Goal: Task Accomplishment & Management: Manage account settings

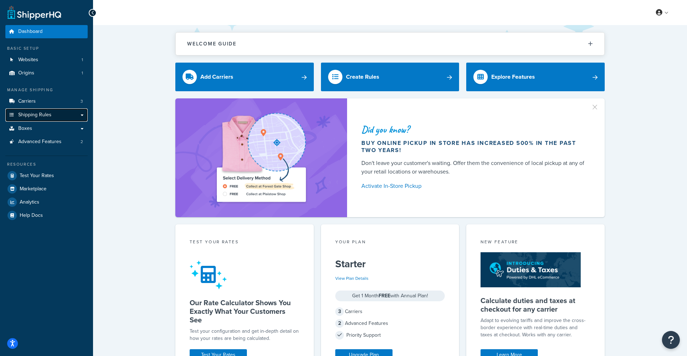
click at [75, 115] on link "Shipping Rules" at bounding box center [46, 114] width 82 height 13
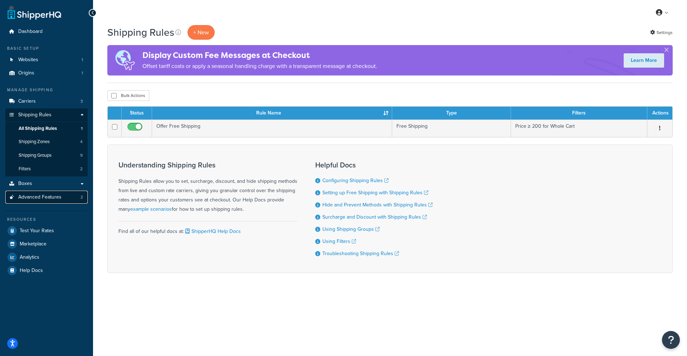
click at [61, 197] on span "Advanced Features" at bounding box center [39, 197] width 43 height 6
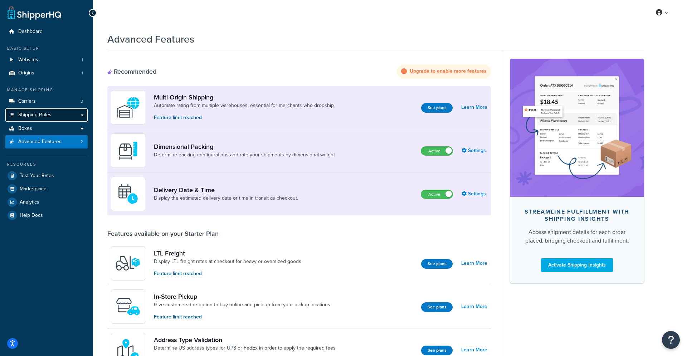
click at [81, 117] on link "Shipping Rules" at bounding box center [46, 114] width 82 height 13
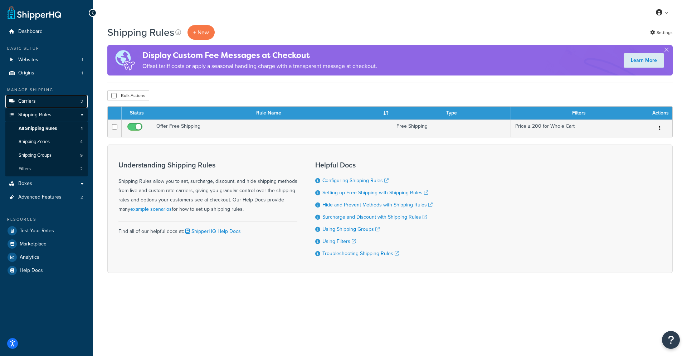
click at [67, 101] on link "Carriers 3" at bounding box center [46, 101] width 82 height 13
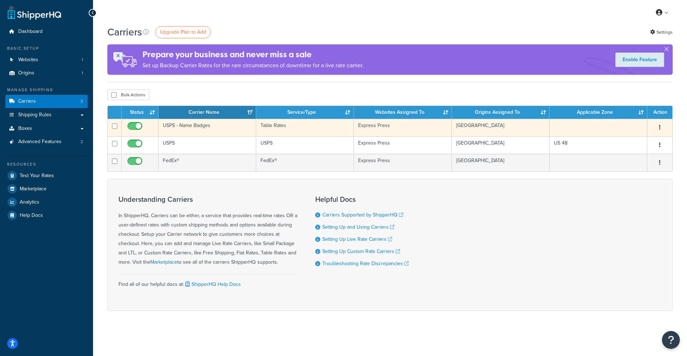
click at [661, 128] on button "button" at bounding box center [660, 127] width 10 height 11
click at [630, 141] on link "Edit" at bounding box center [631, 142] width 57 height 15
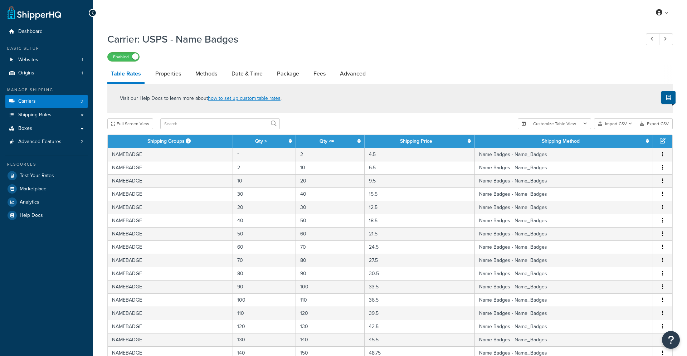
select select "25"
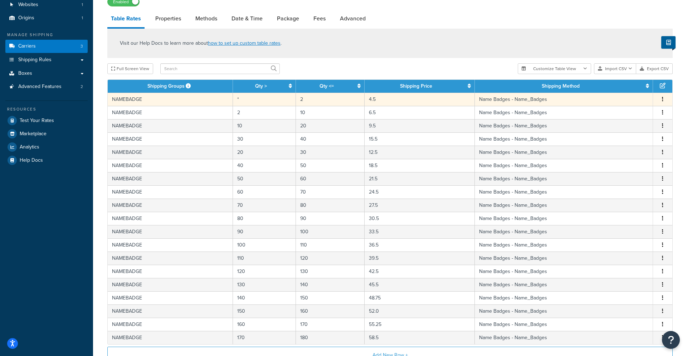
scroll to position [55, 0]
click at [380, 99] on td "4.5" at bounding box center [420, 98] width 110 height 13
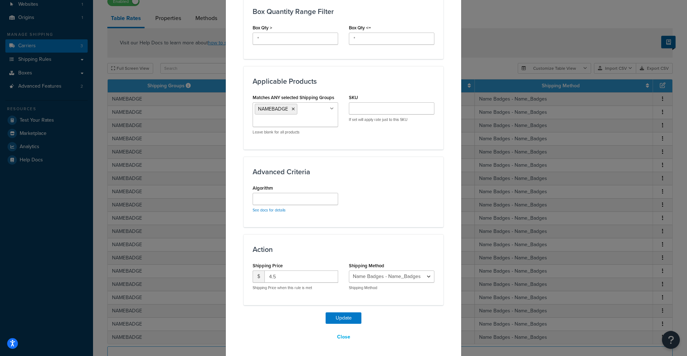
scroll to position [388, 0]
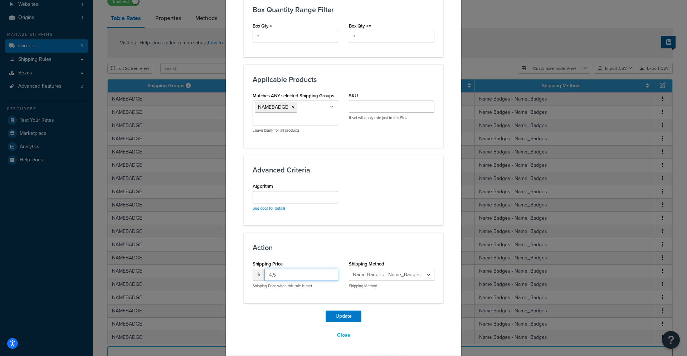
click at [274, 276] on input "4.5" at bounding box center [301, 275] width 74 height 12
type input "4.95"
click at [349, 317] on button "Update" at bounding box center [344, 316] width 36 height 11
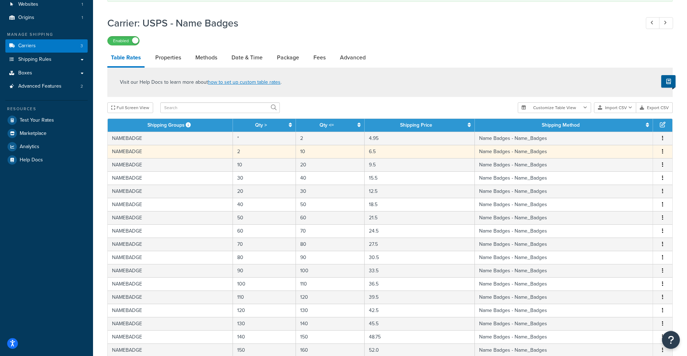
click at [383, 152] on td "6.5" at bounding box center [420, 151] width 110 height 13
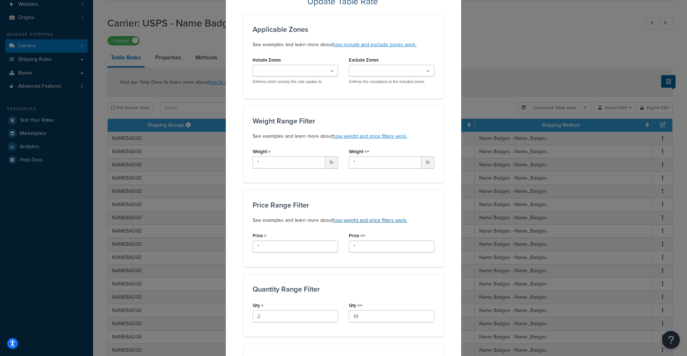
scroll to position [0, 0]
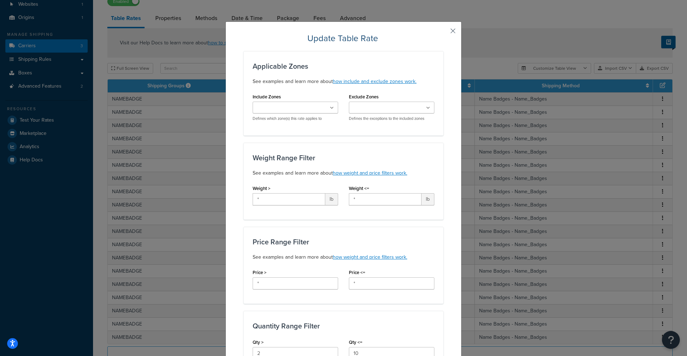
click at [443, 33] on button "button" at bounding box center [443, 34] width 2 height 2
